Goal: Task Accomplishment & Management: Manage account settings

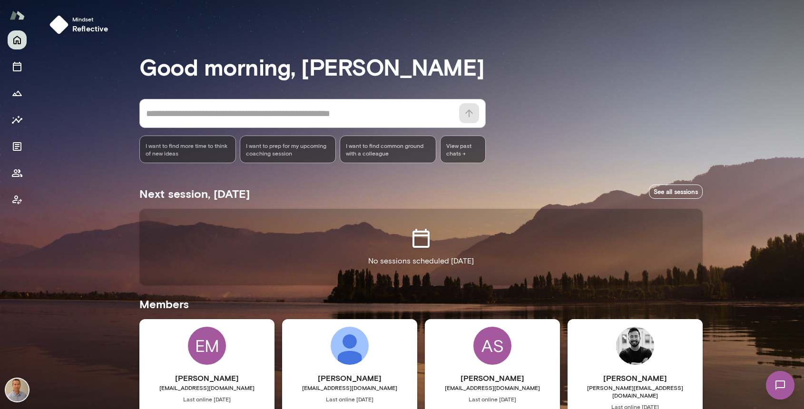
click at [18, 394] on img at bounding box center [17, 390] width 23 height 23
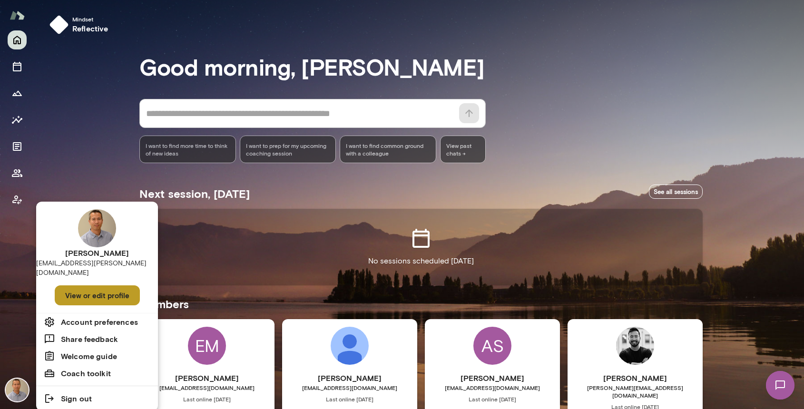
click at [91, 288] on button "View or edit profile" at bounding box center [97, 296] width 85 height 20
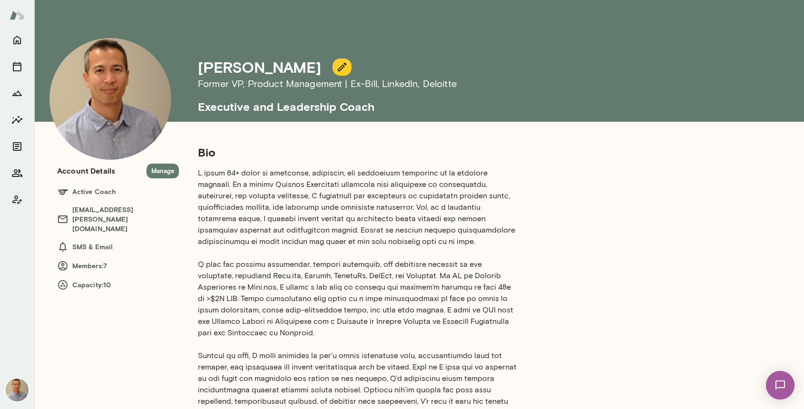
click at [278, 181] on p at bounding box center [358, 293] width 320 height 251
click at [295, 198] on p at bounding box center [358, 293] width 320 height 251
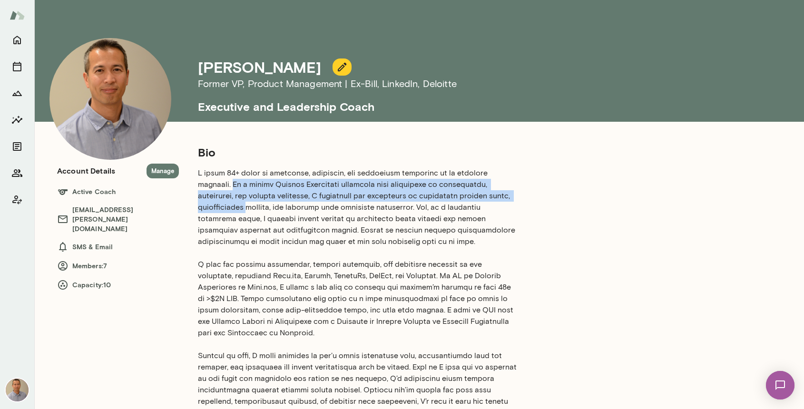
drag, startPoint x: 508, startPoint y: 173, endPoint x: 504, endPoint y: 197, distance: 24.6
click at [504, 197] on p at bounding box center [358, 293] width 320 height 251
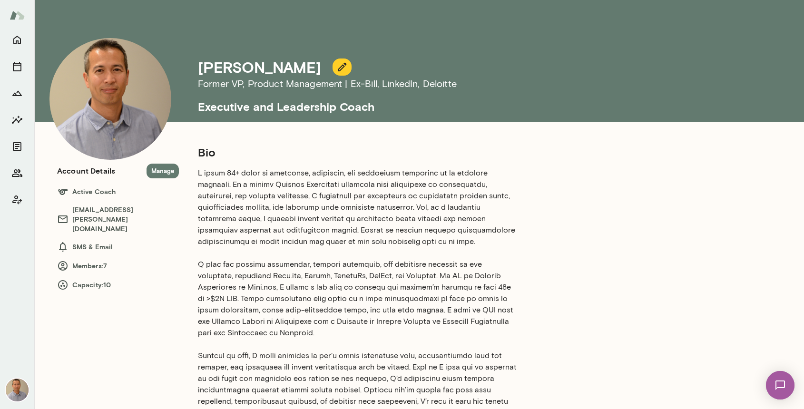
click at [507, 174] on p at bounding box center [358, 293] width 320 height 251
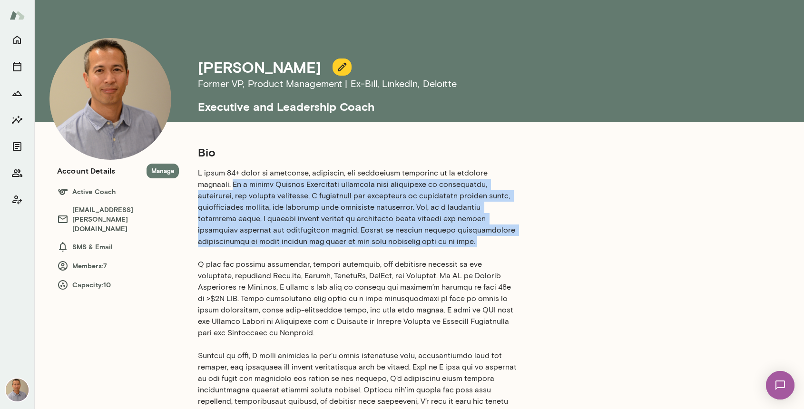
drag, startPoint x: 507, startPoint y: 174, endPoint x: 503, endPoint y: 237, distance: 64.0
click at [503, 237] on p at bounding box center [358, 293] width 320 height 251
copy p "As a former Product Management executive with experience in engineering, consul…"
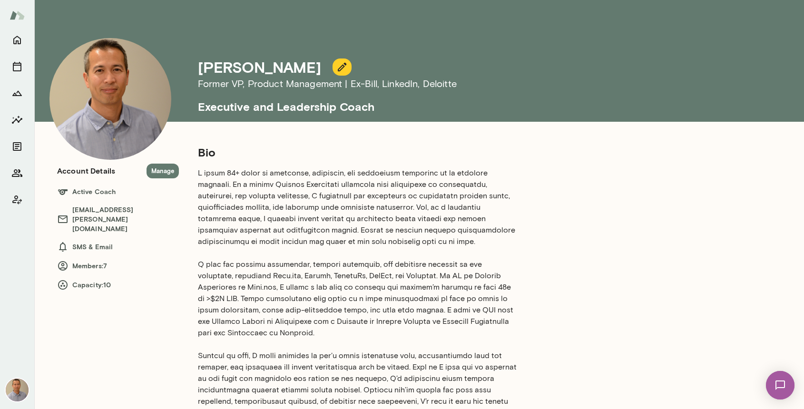
click at [229, 276] on p at bounding box center [358, 293] width 320 height 251
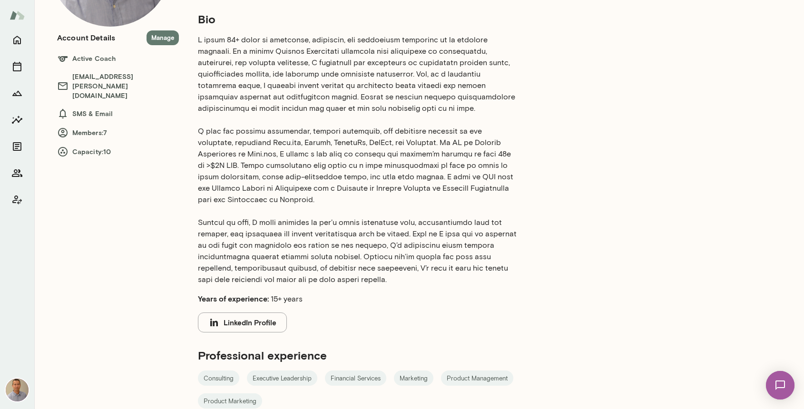
scroll to position [100, 0]
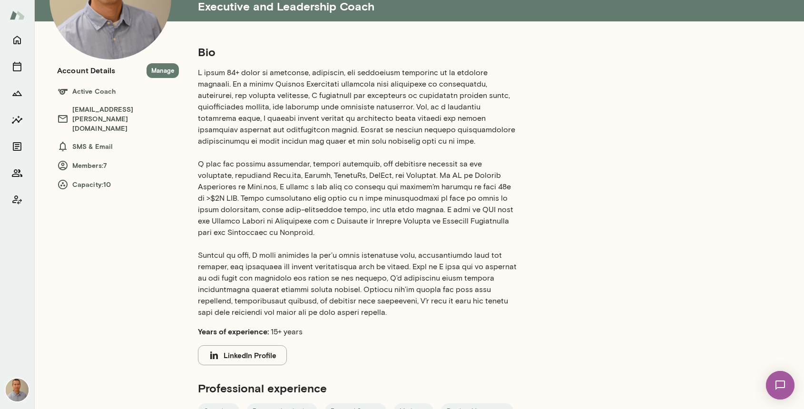
click at [90, 160] on h6 "Members: 7" at bounding box center [118, 165] width 122 height 11
click at [17, 43] on icon "Home" at bounding box center [16, 39] width 11 height 11
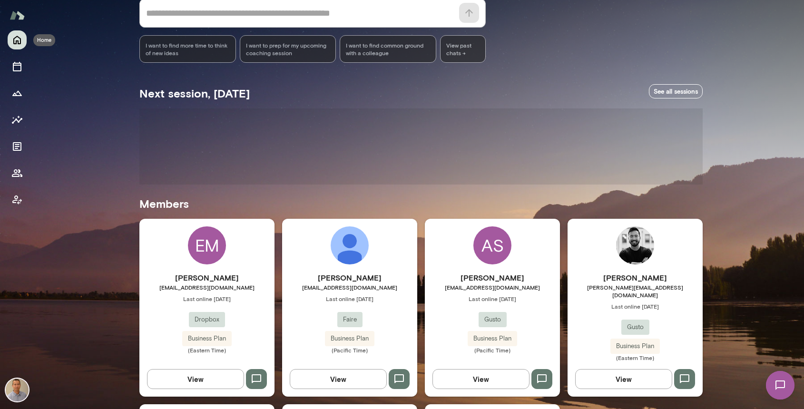
scroll to position [107, 0]
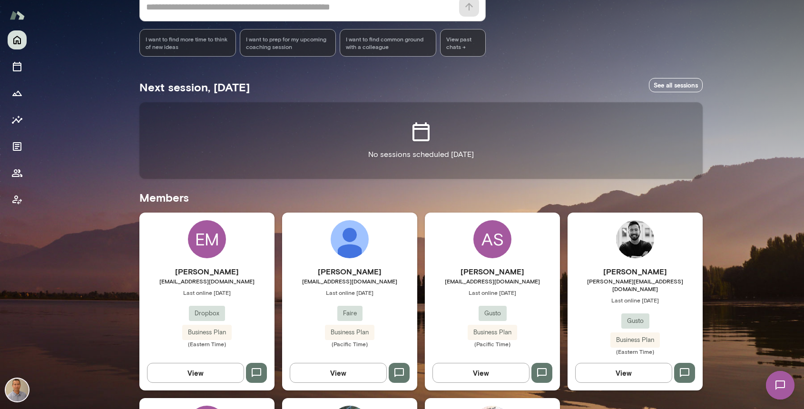
click at [59, 238] on div "Mindset reflective Good morning, [PERSON_NAME] * ​ ​ I want to find more time t…" at bounding box center [419, 240] width 770 height 695
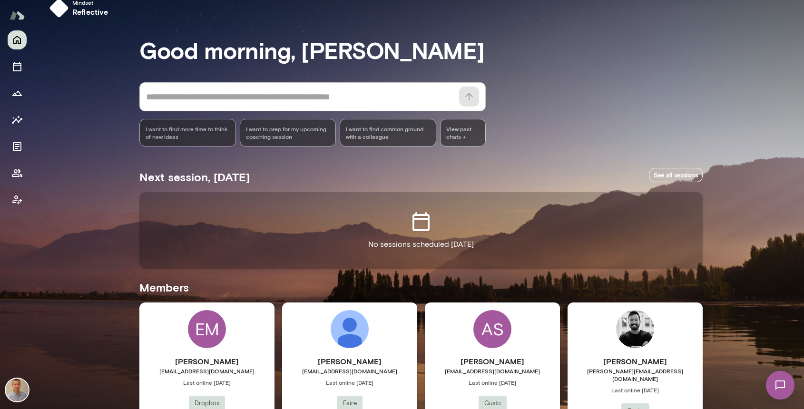
scroll to position [0, 0]
